Goal: Navigation & Orientation: Find specific page/section

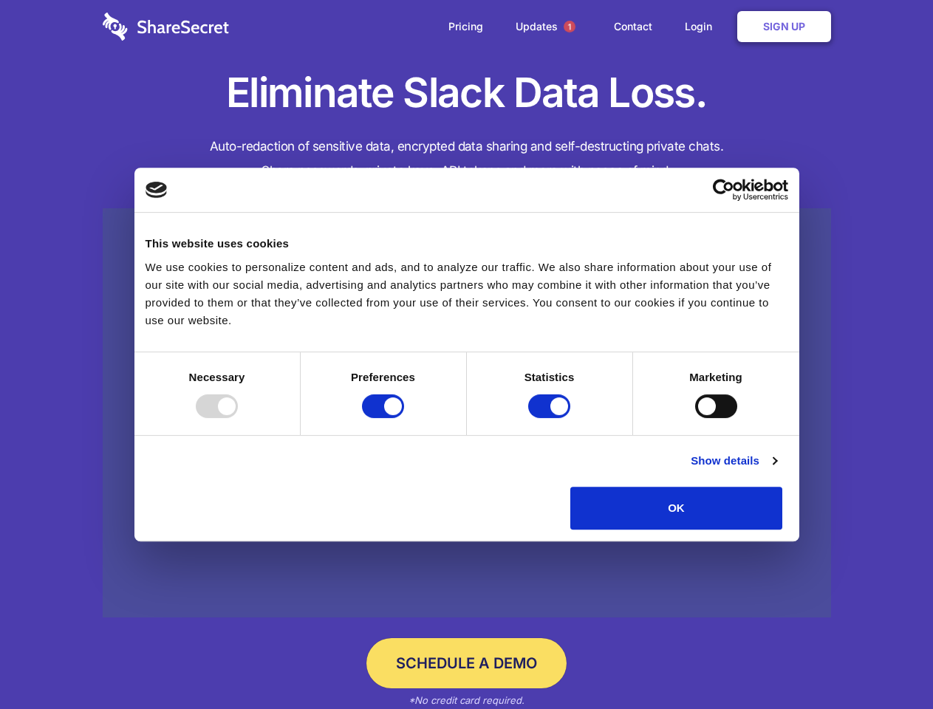
click at [238, 418] on div at bounding box center [217, 406] width 42 height 24
click at [404, 418] on input "Preferences" at bounding box center [383, 406] width 42 height 24
checkbox input "false"
click at [551, 418] on input "Statistics" at bounding box center [549, 406] width 42 height 24
checkbox input "false"
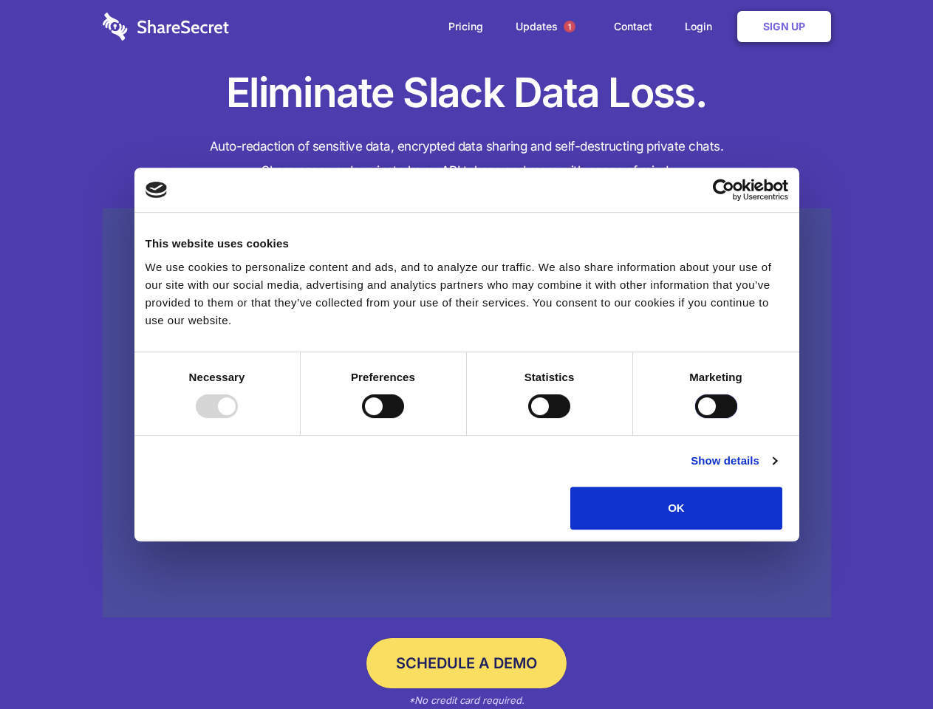
click at [695, 418] on input "Marketing" at bounding box center [716, 406] width 42 height 24
checkbox input "true"
click at [776, 470] on link "Show details" at bounding box center [734, 461] width 86 height 18
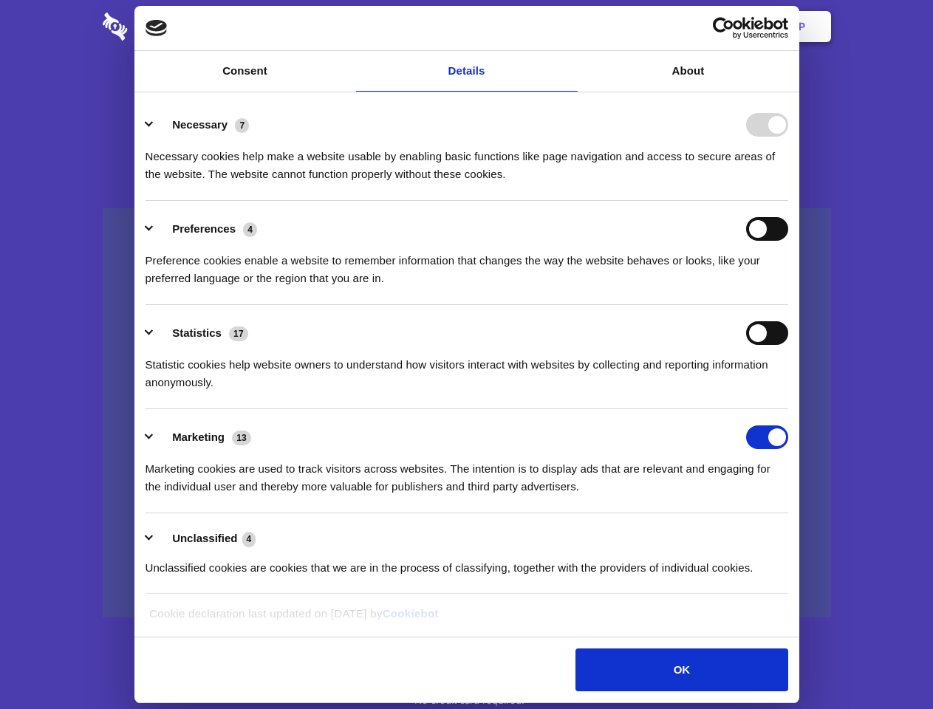
click at [788, 201] on li "Necessary 7 Necessary cookies help make a website usable by enabling basic func…" at bounding box center [466, 149] width 643 height 104
click at [569, 27] on span "1" at bounding box center [569, 27] width 12 height 12
